Goal: Navigation & Orientation: Find specific page/section

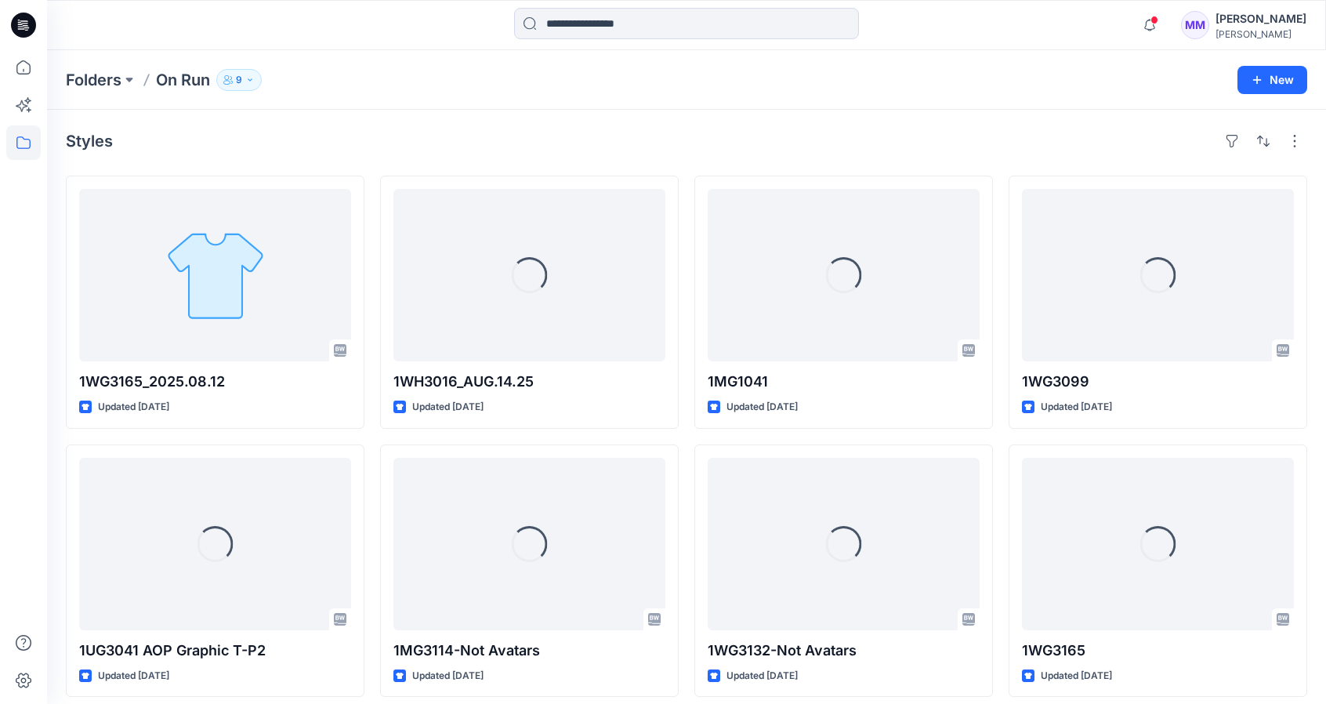
click at [242, 78] on p "9" at bounding box center [239, 79] width 6 height 17
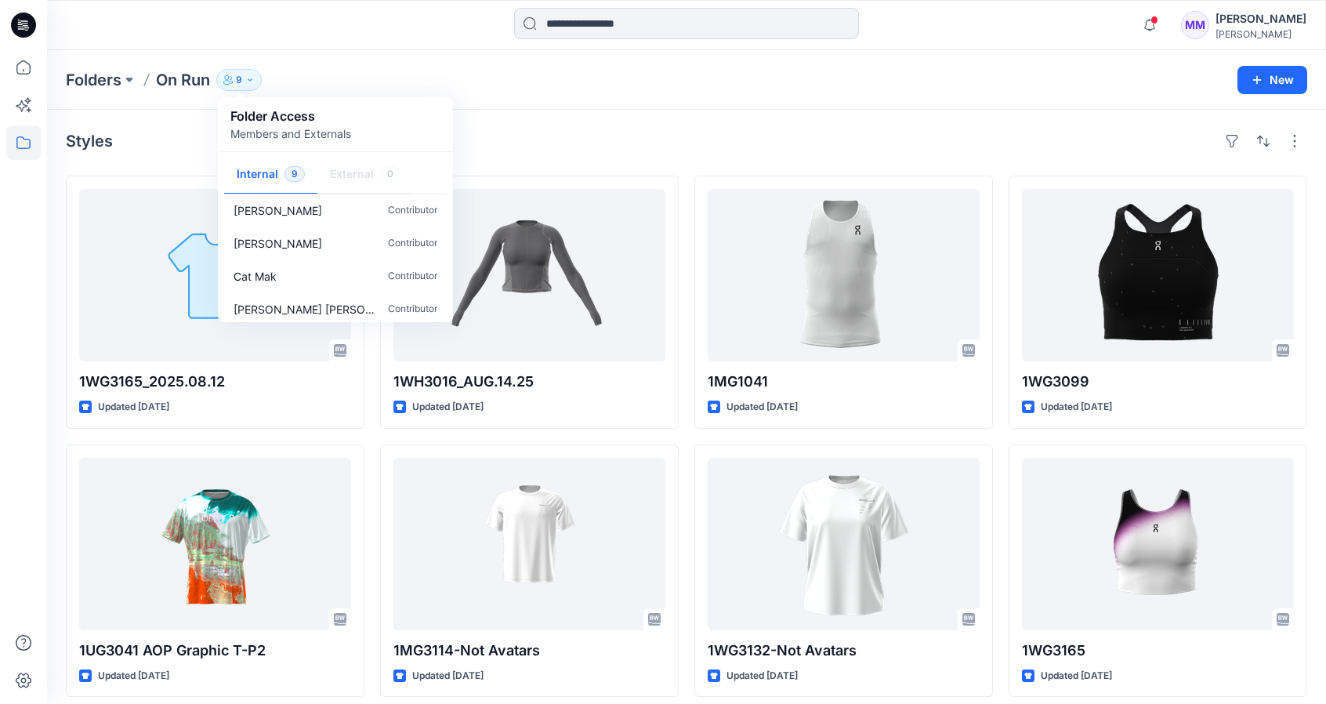
scroll to position [179, 0]
click at [296, 303] on p "[PERSON_NAME] [PERSON_NAME] ." at bounding box center [304, 303] width 141 height 16
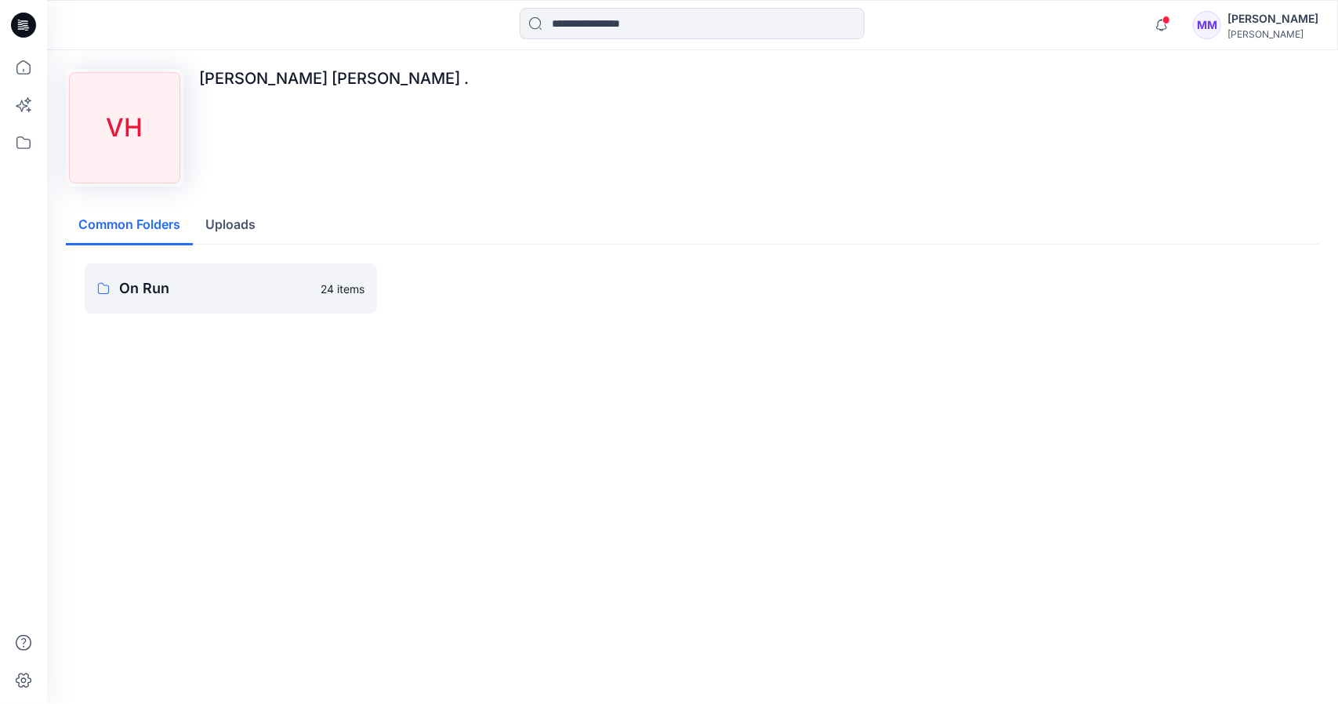
click at [122, 125] on div "VH" at bounding box center [124, 127] width 111 height 111
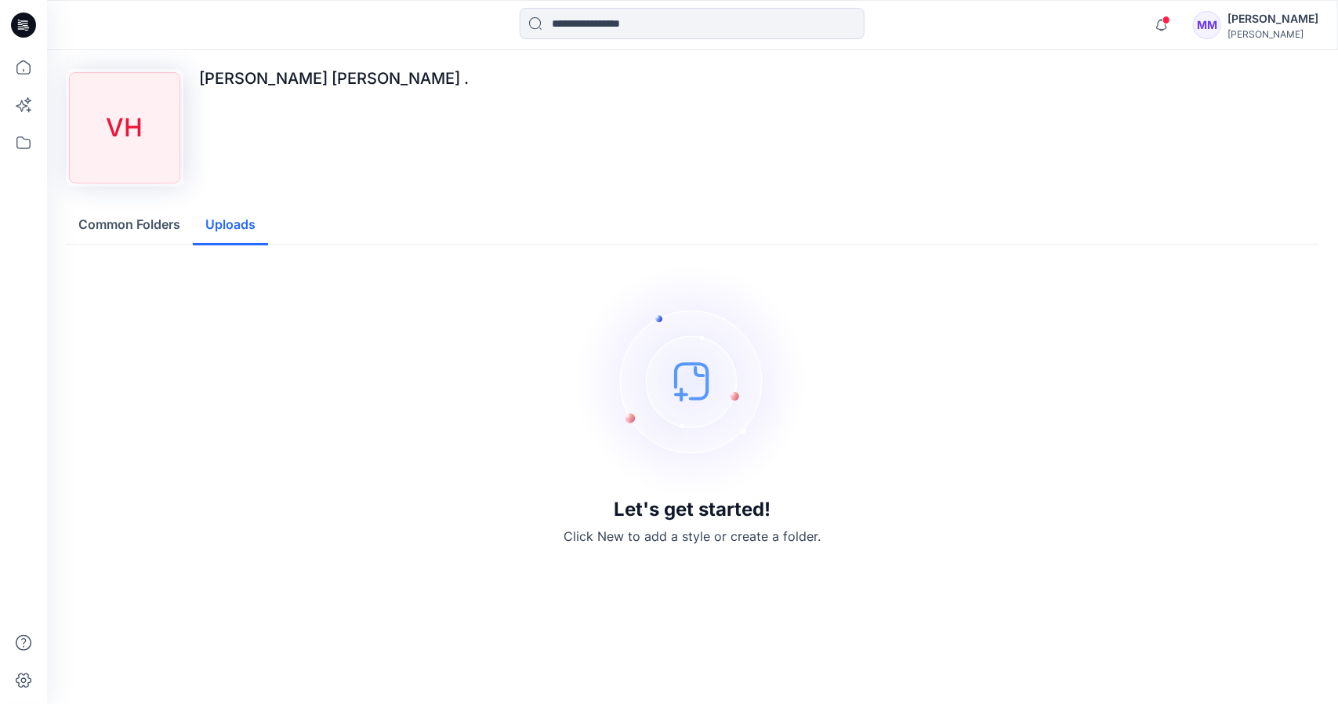
click at [245, 225] on button "Uploads" at bounding box center [230, 225] width 75 height 40
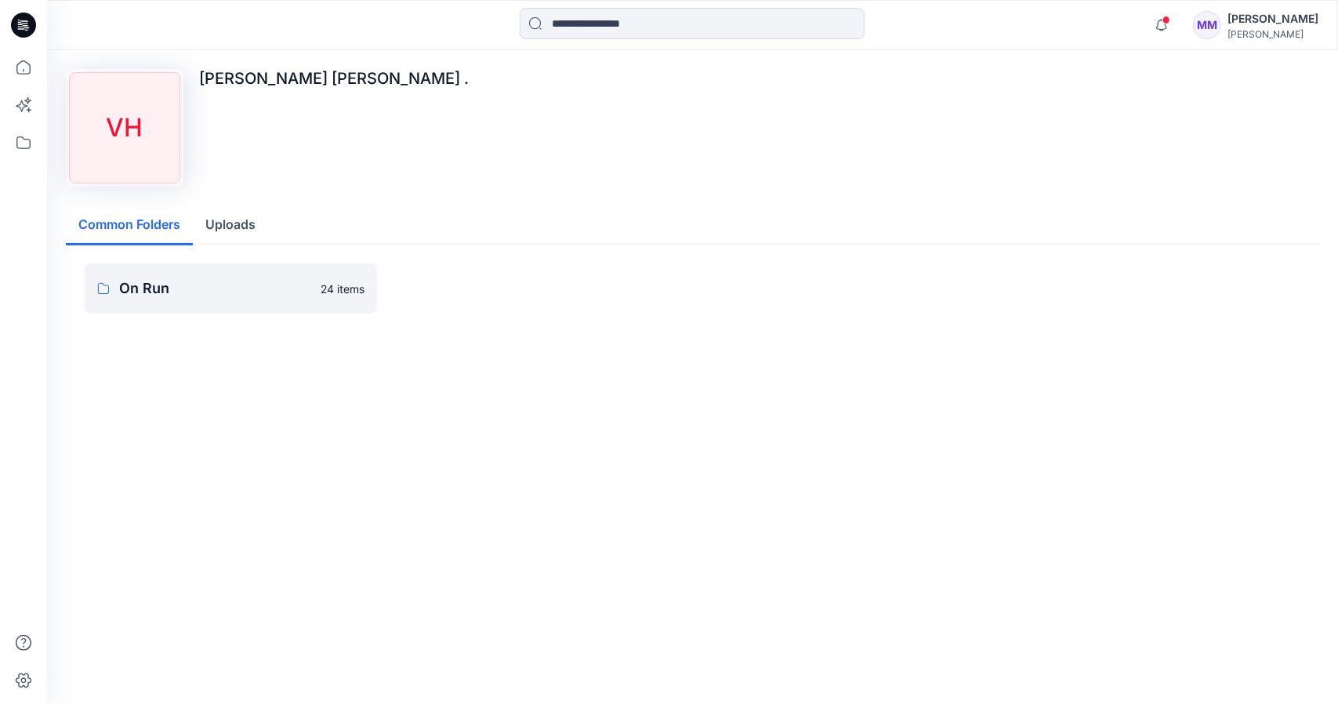
click at [151, 216] on button "Common Folders" at bounding box center [129, 225] width 127 height 40
click at [236, 222] on button "Uploads" at bounding box center [230, 225] width 75 height 40
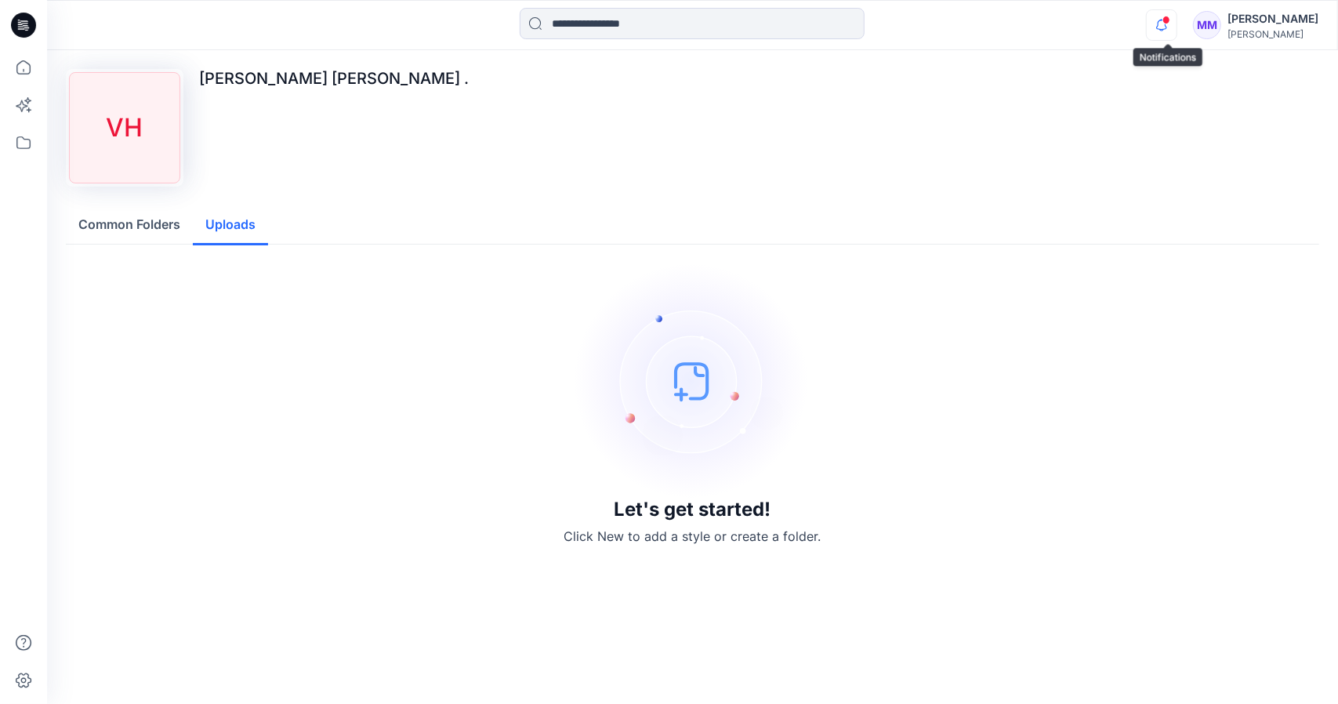
click at [1159, 24] on icon "button" at bounding box center [1162, 24] width 30 height 31
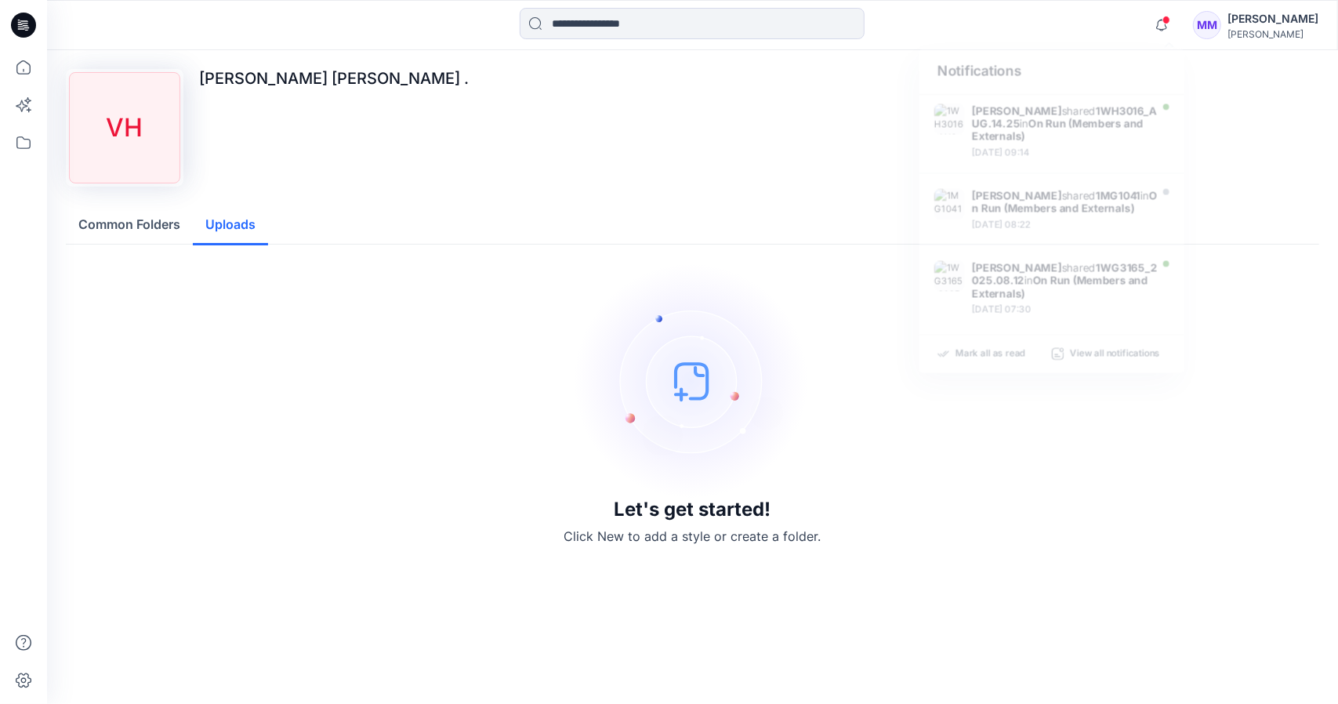
click at [1077, 29] on div "Notifications [PERSON_NAME] shared 1WH3016_AUG.14.25 in On Run (Members and Ext…" at bounding box center [692, 25] width 1290 height 34
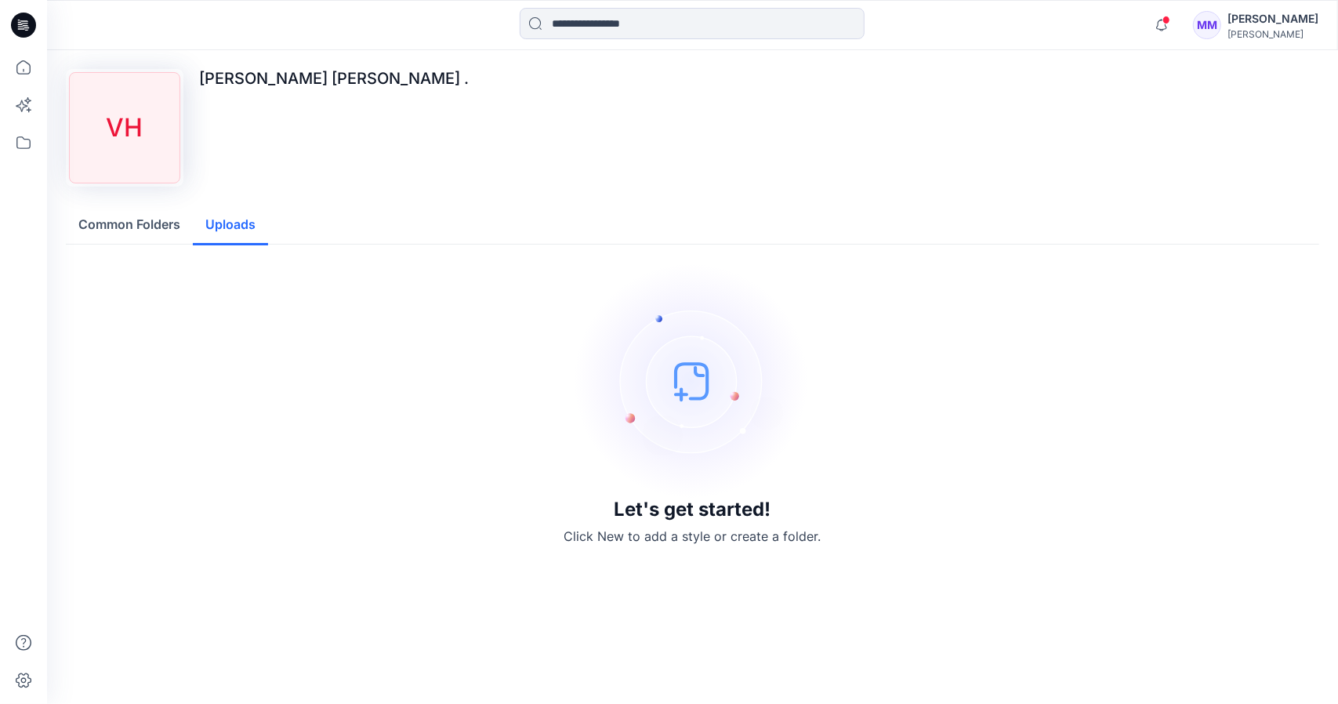
click at [137, 227] on button "Common Folders" at bounding box center [129, 225] width 127 height 40
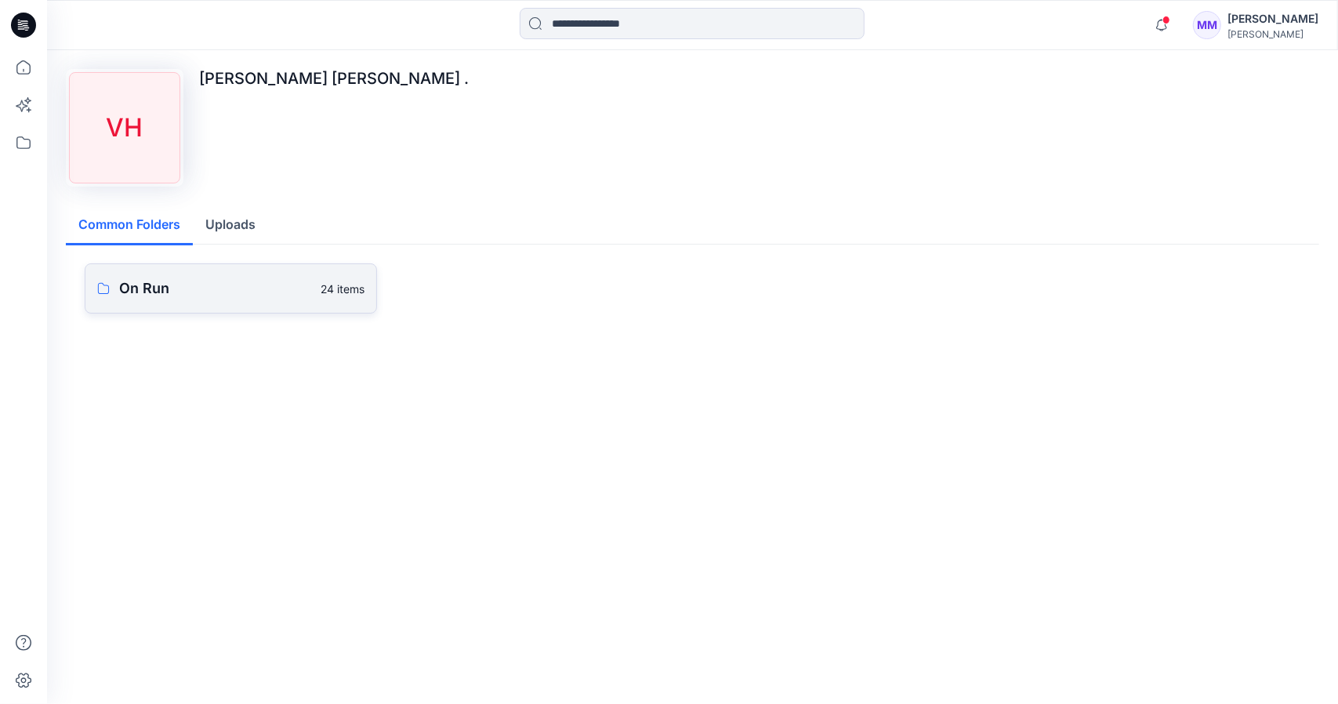
click at [154, 281] on p "On Run" at bounding box center [215, 289] width 192 height 22
click at [25, 24] on icon at bounding box center [23, 25] width 25 height 25
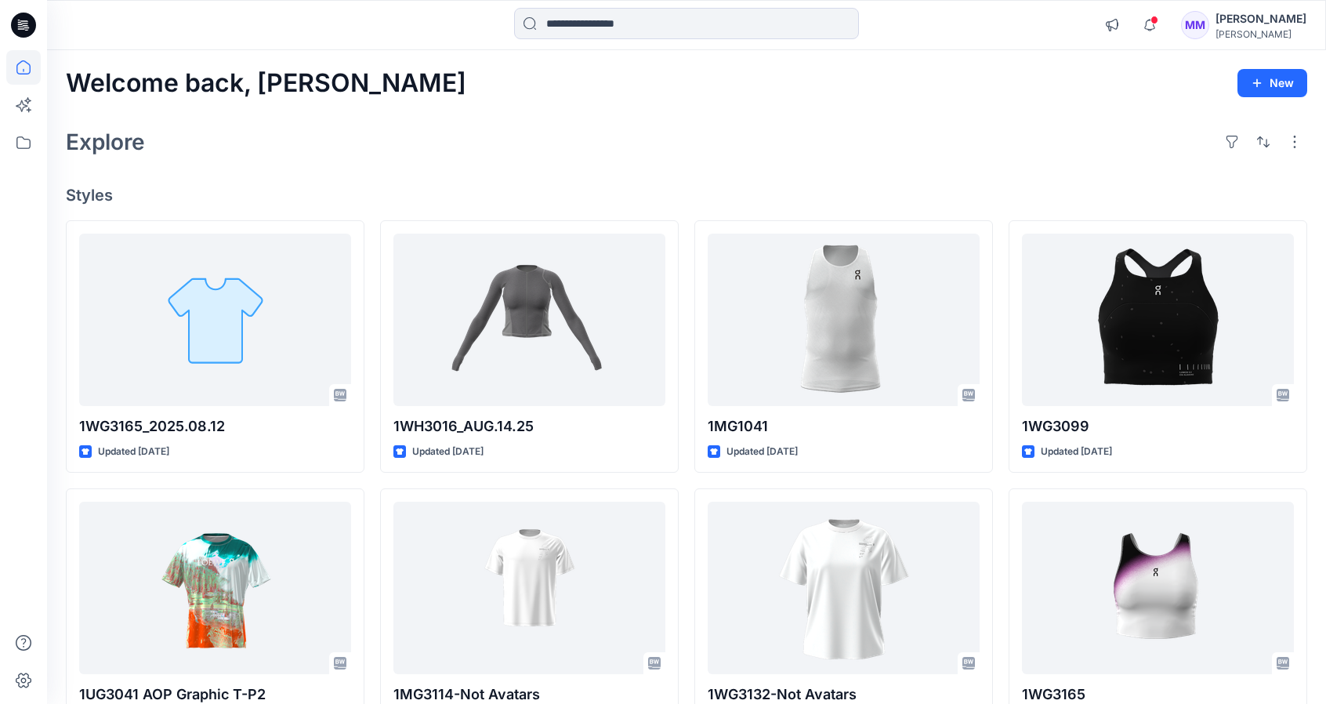
click at [1257, 35] on div "[PERSON_NAME]" at bounding box center [1261, 34] width 91 height 12
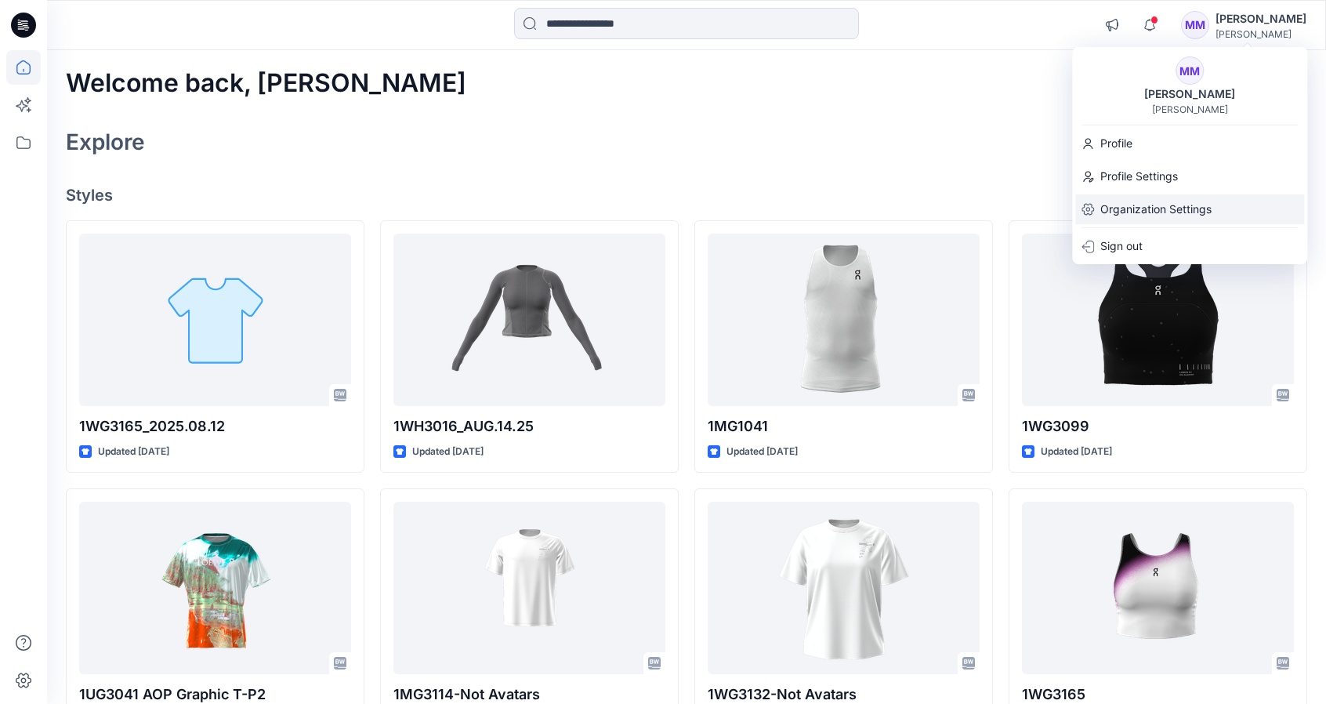
click at [1193, 206] on p "Organization Settings" at bounding box center [1156, 209] width 111 height 30
